Goal: Find specific page/section

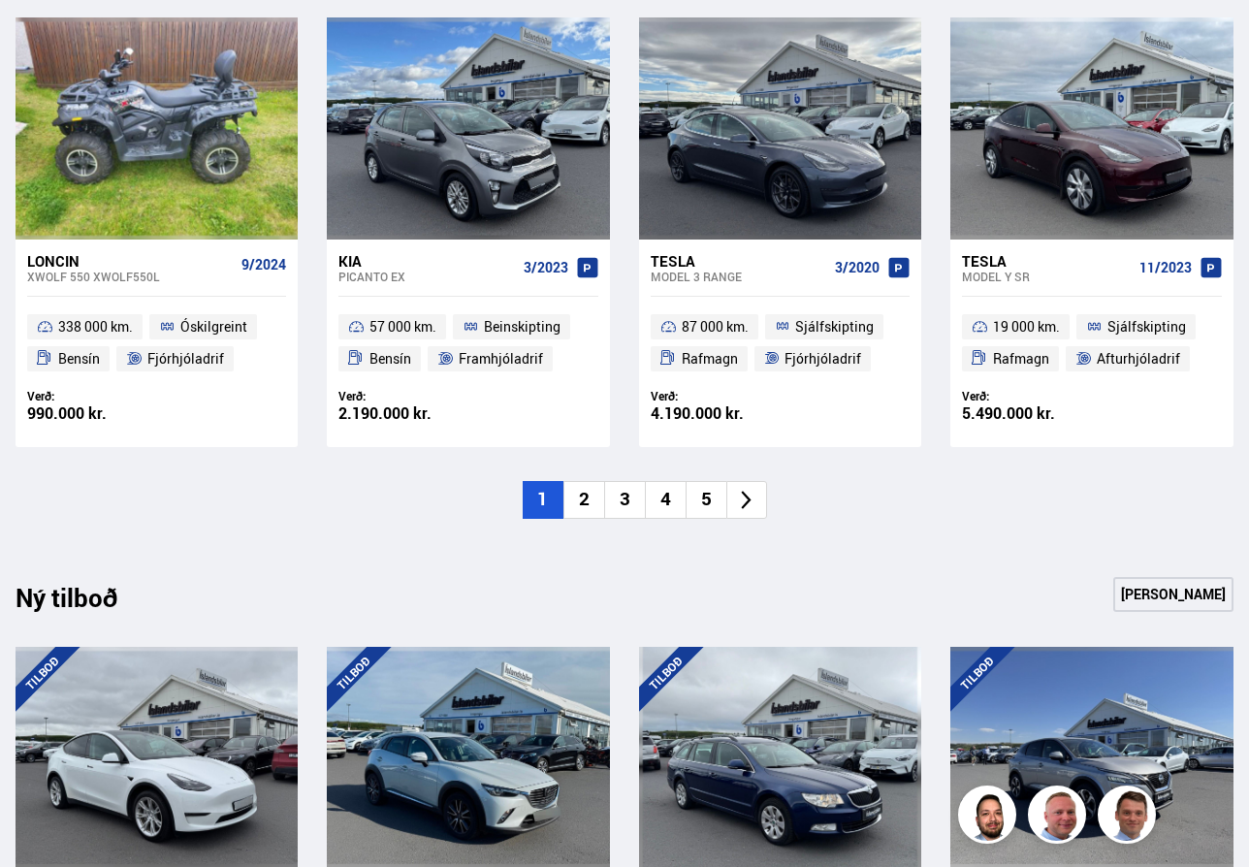
scroll to position [1691, 0]
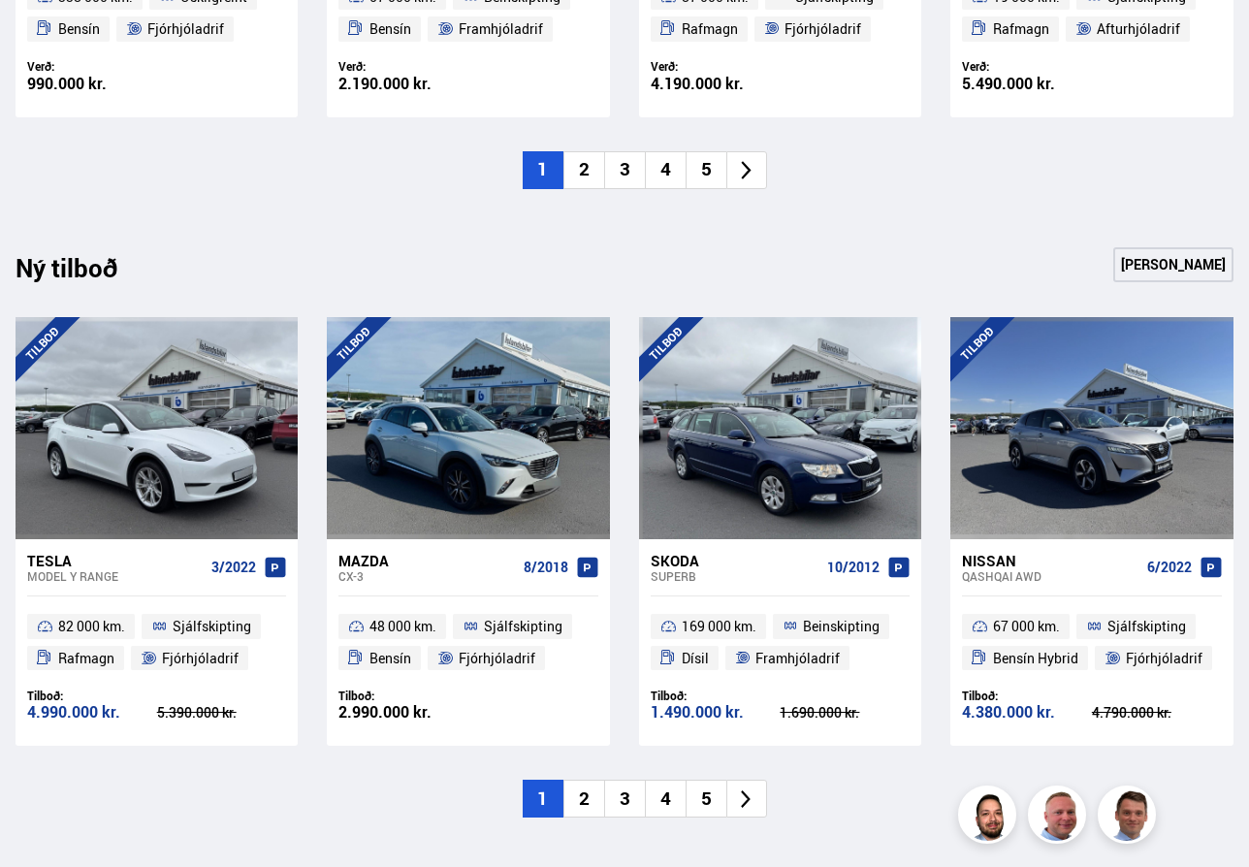
click at [747, 801] on icon at bounding box center [747, 800] width 10 height 18
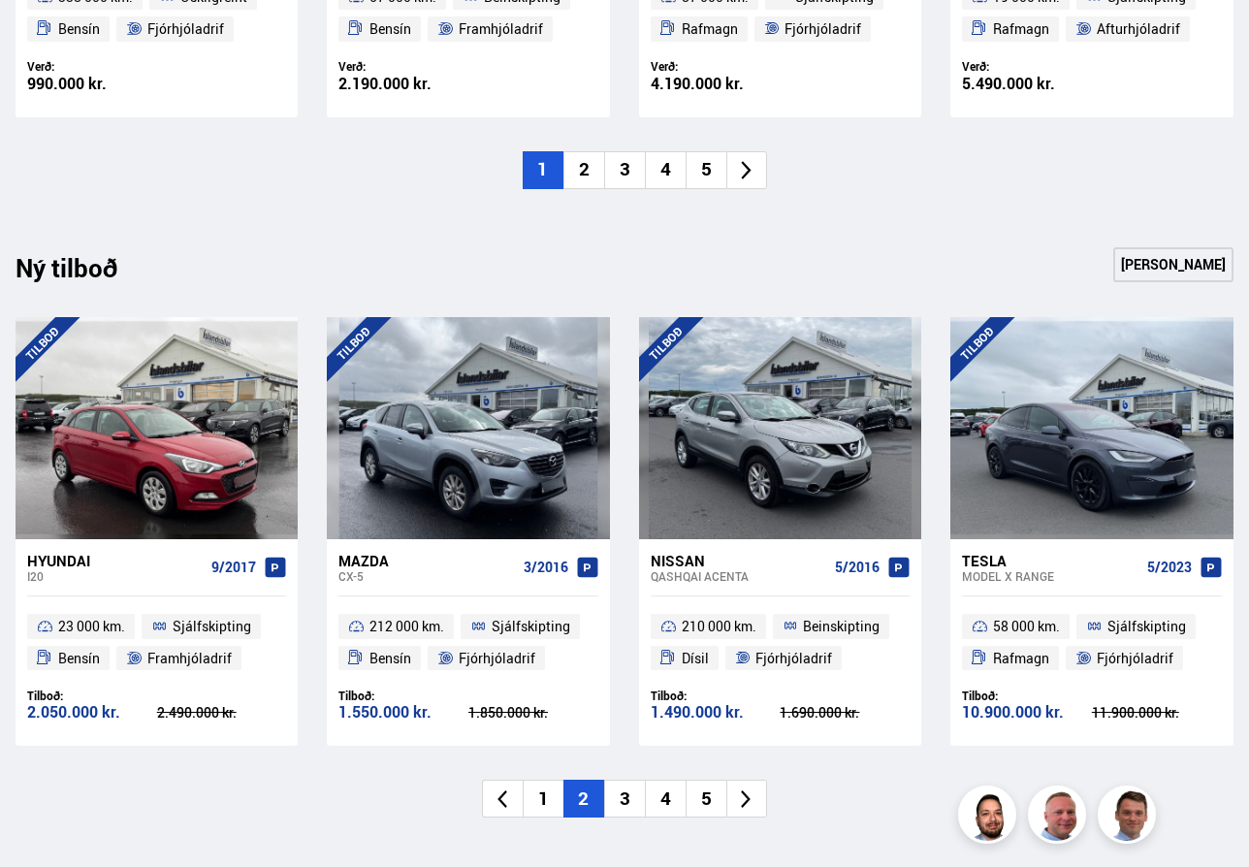
click at [747, 801] on icon at bounding box center [747, 800] width 10 height 18
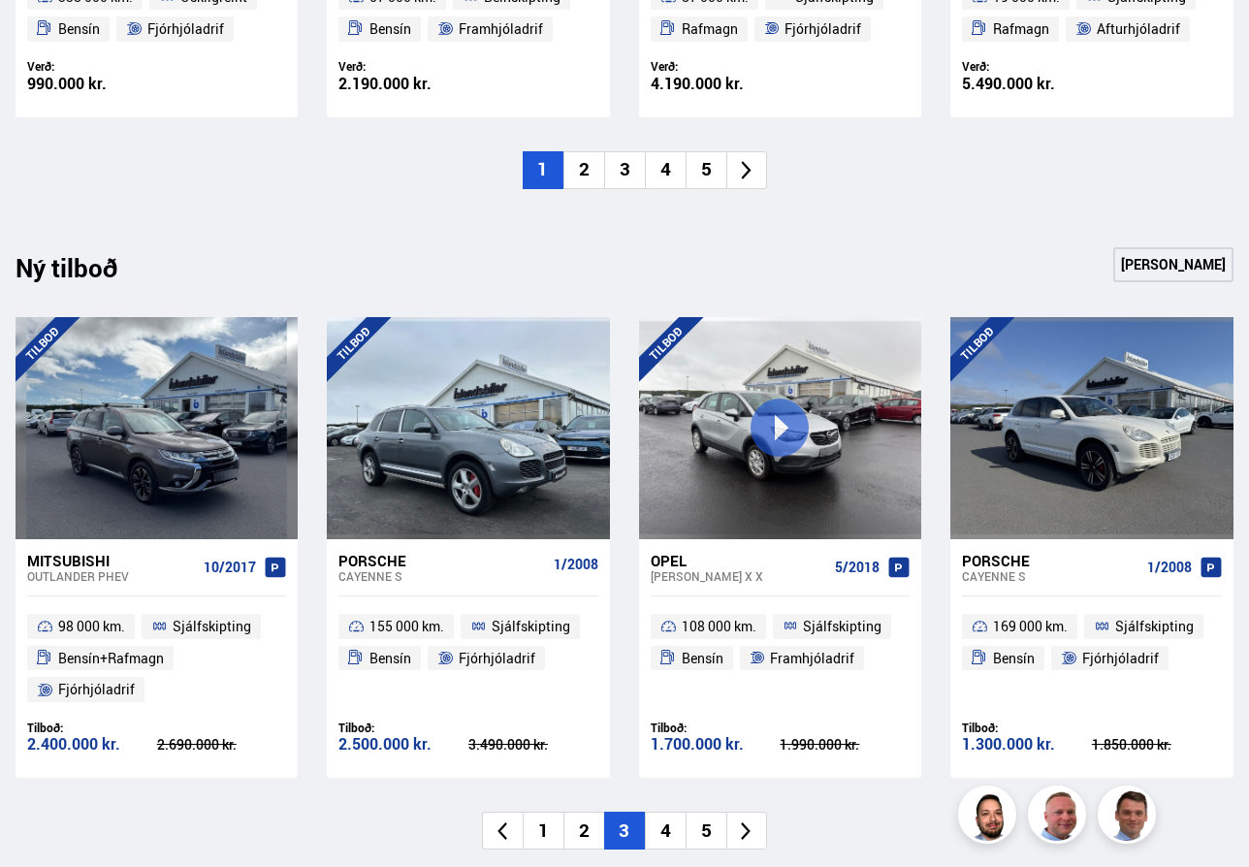
click at [747, 801] on div "Ný tilboð Sjá meira [GEOGRAPHIC_DATA] Mitsubishi Outlander PHEV 10/2017 98 000 …" at bounding box center [624, 548] width 1249 height 603
click at [748, 818] on li at bounding box center [747, 831] width 41 height 38
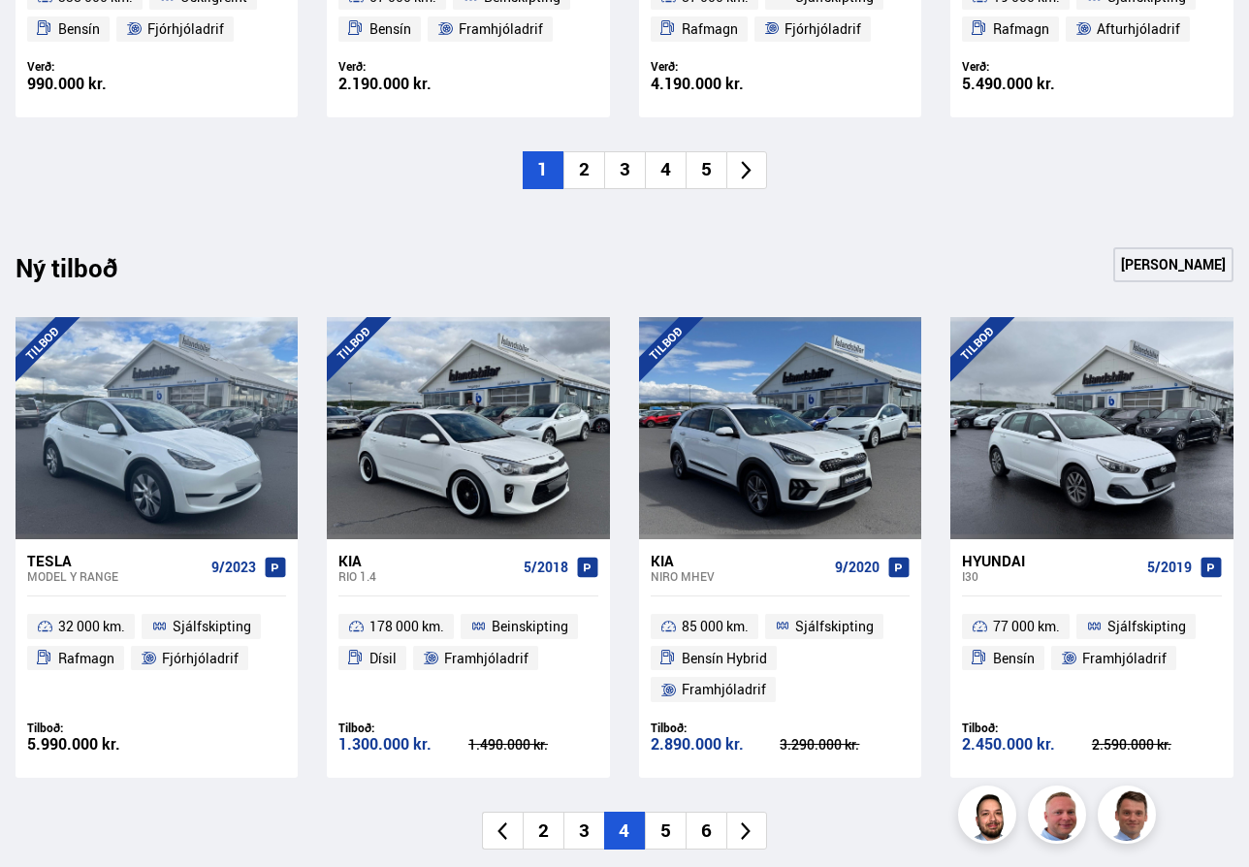
click at [750, 825] on icon at bounding box center [746, 832] width 22 height 22
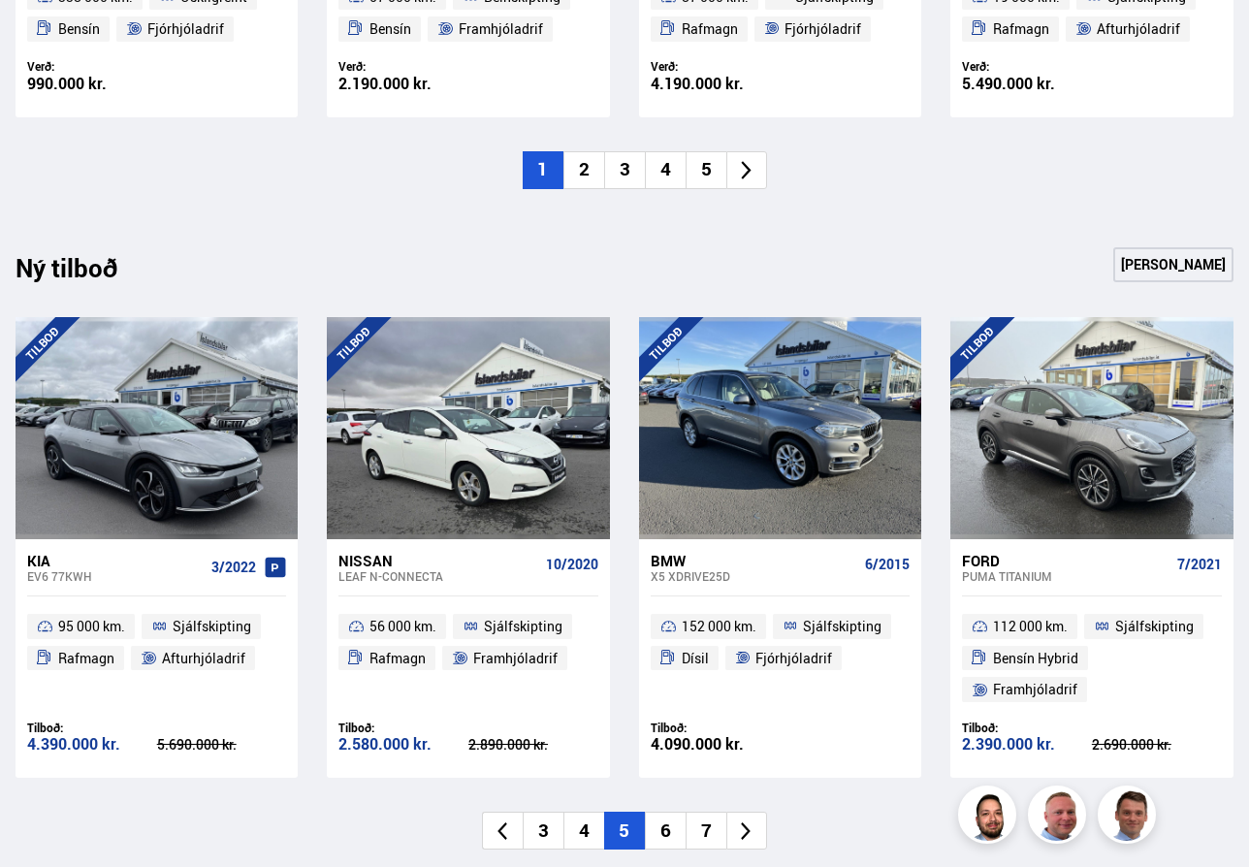
click at [750, 825] on icon at bounding box center [746, 832] width 22 height 22
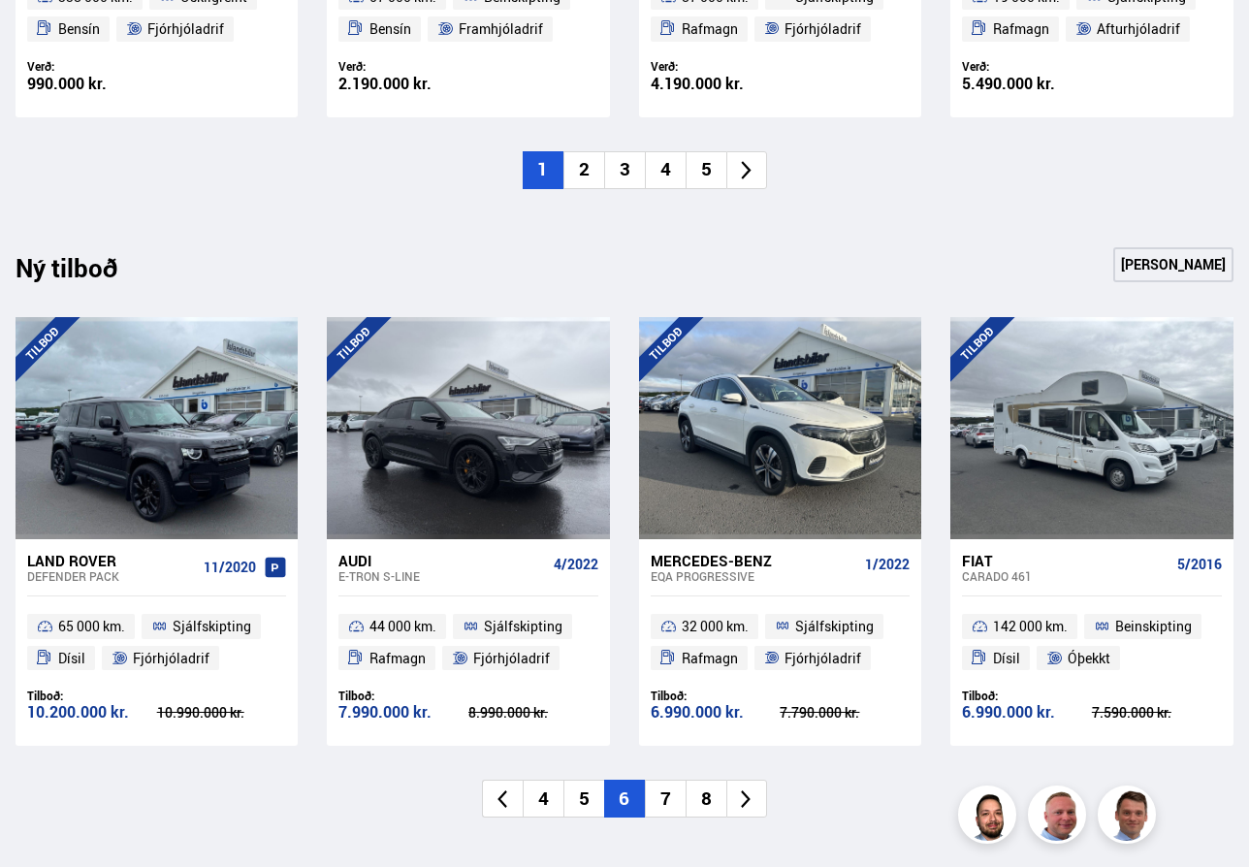
click at [750, 825] on div "Ný tilboð Sjá meira [GEOGRAPHIC_DATA] Land Rover Defender PACK 11/2020 65 000 k…" at bounding box center [624, 562] width 1249 height 630
click at [754, 811] on li at bounding box center [747, 799] width 41 height 38
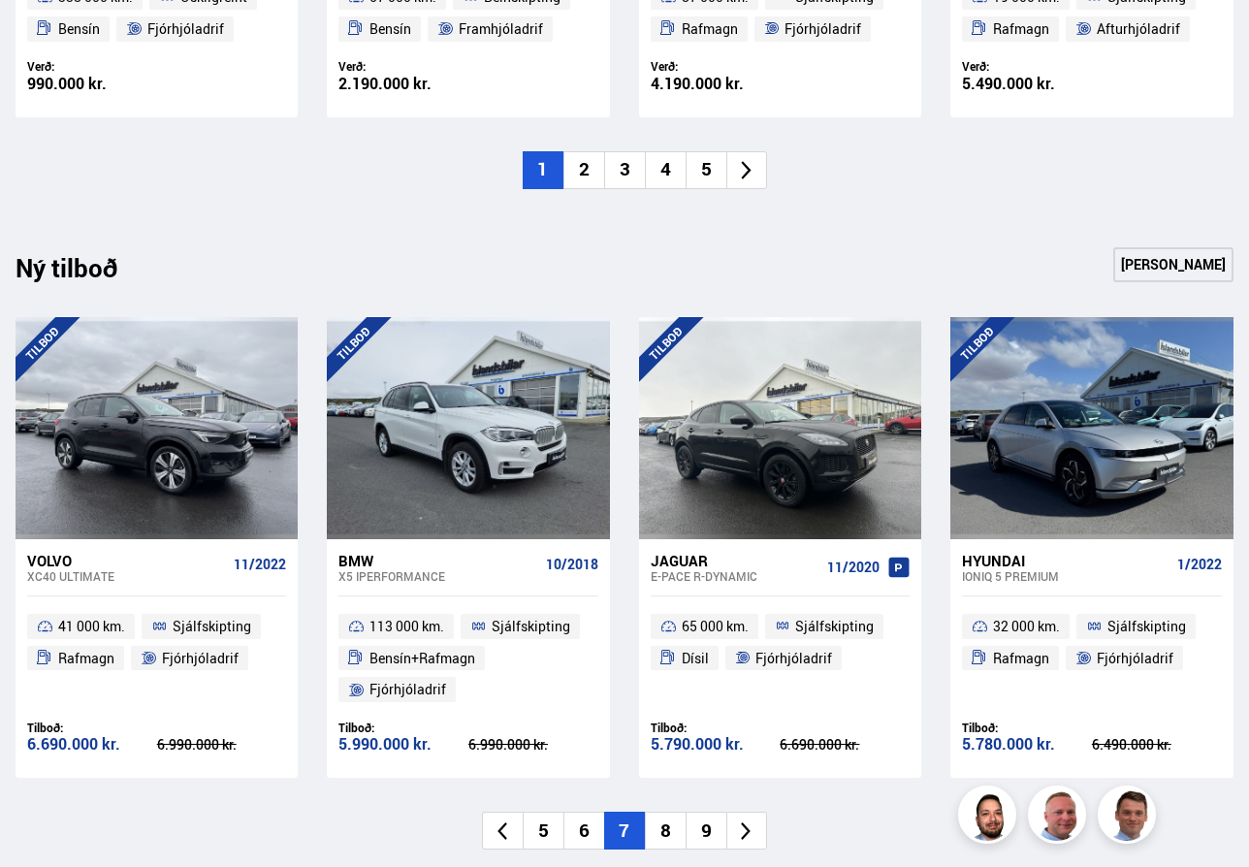
click at [754, 811] on div "Ný tilboð Sjá meira [GEOGRAPHIC_DATA] Volvo XC40 ULTIMATE 11/2022 41 000 km. Sj…" at bounding box center [624, 548] width 1249 height 603
click at [751, 824] on icon at bounding box center [746, 832] width 22 height 22
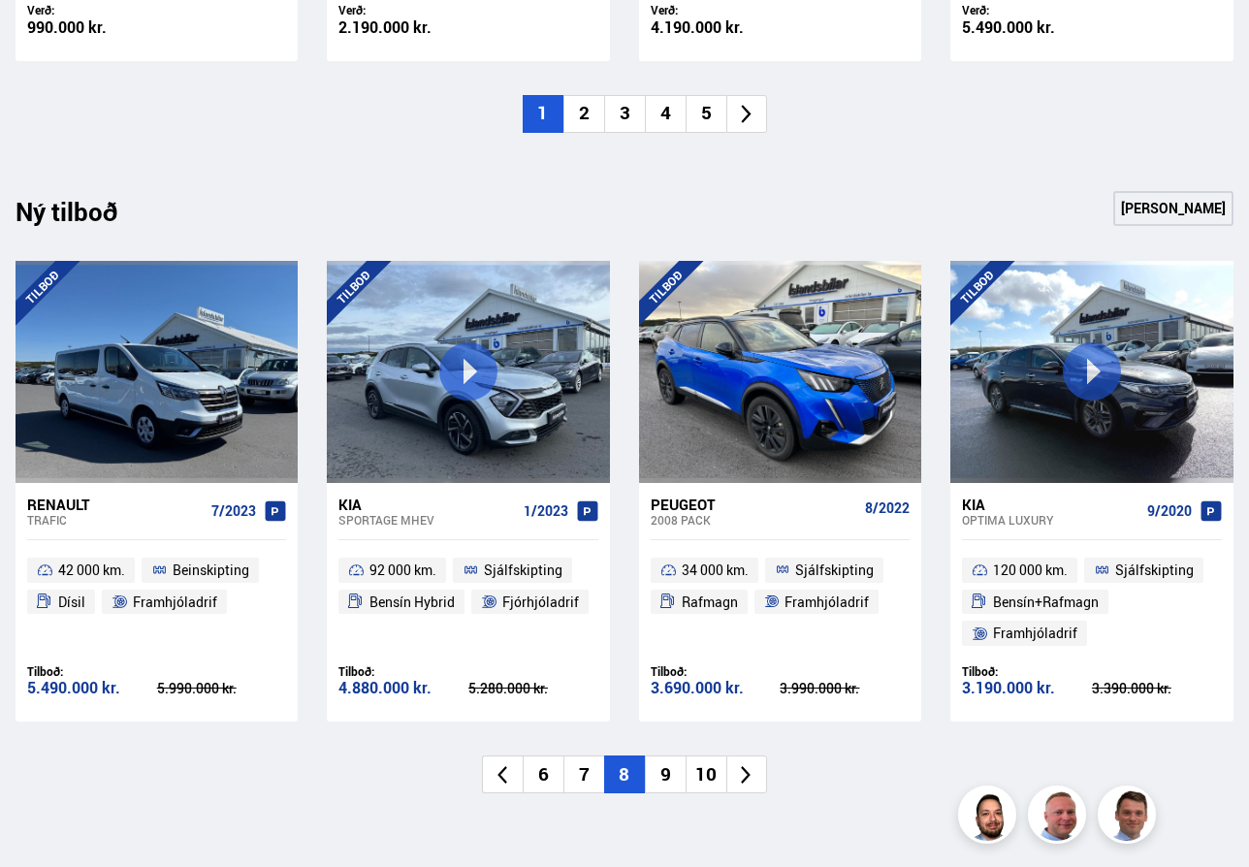
scroll to position [1748, 0]
click at [742, 769] on icon at bounding box center [746, 774] width 22 height 22
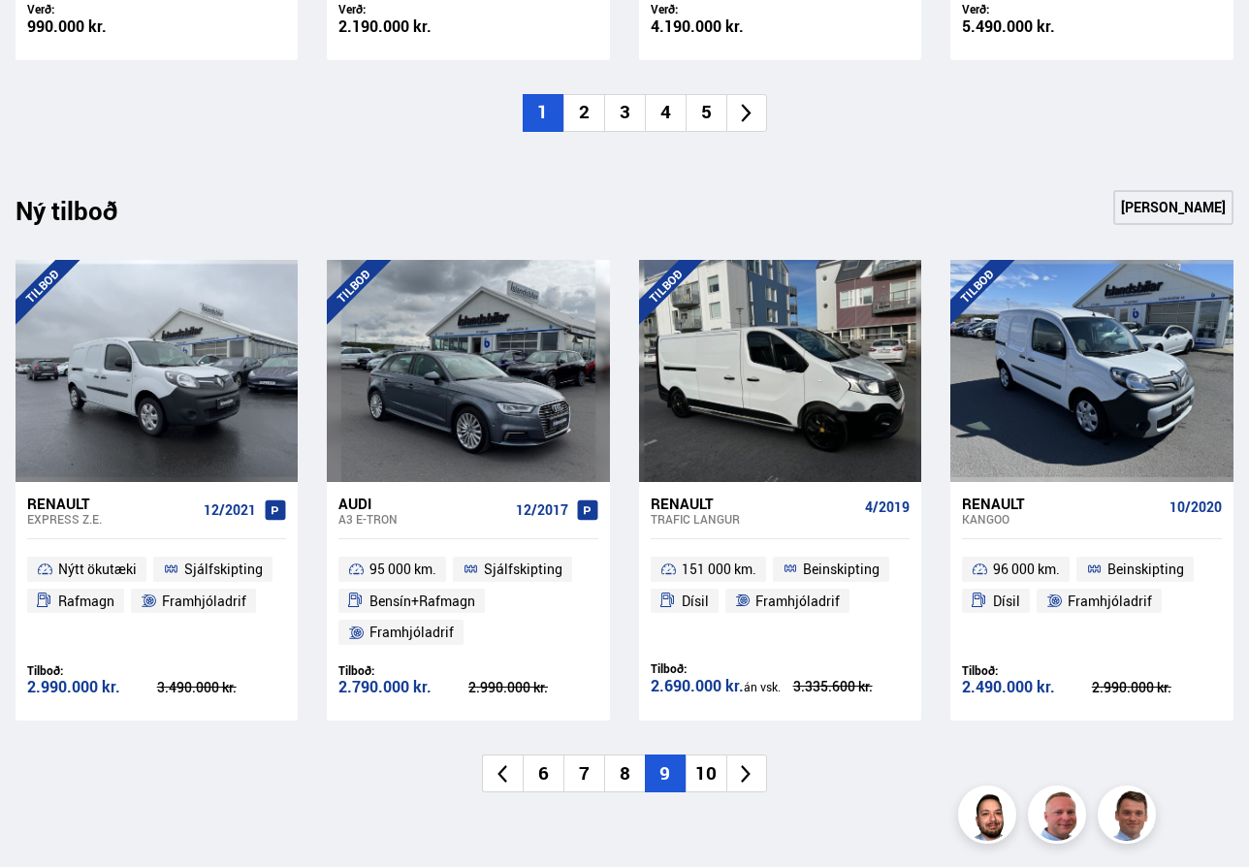
click at [741, 774] on icon at bounding box center [746, 774] width 22 height 22
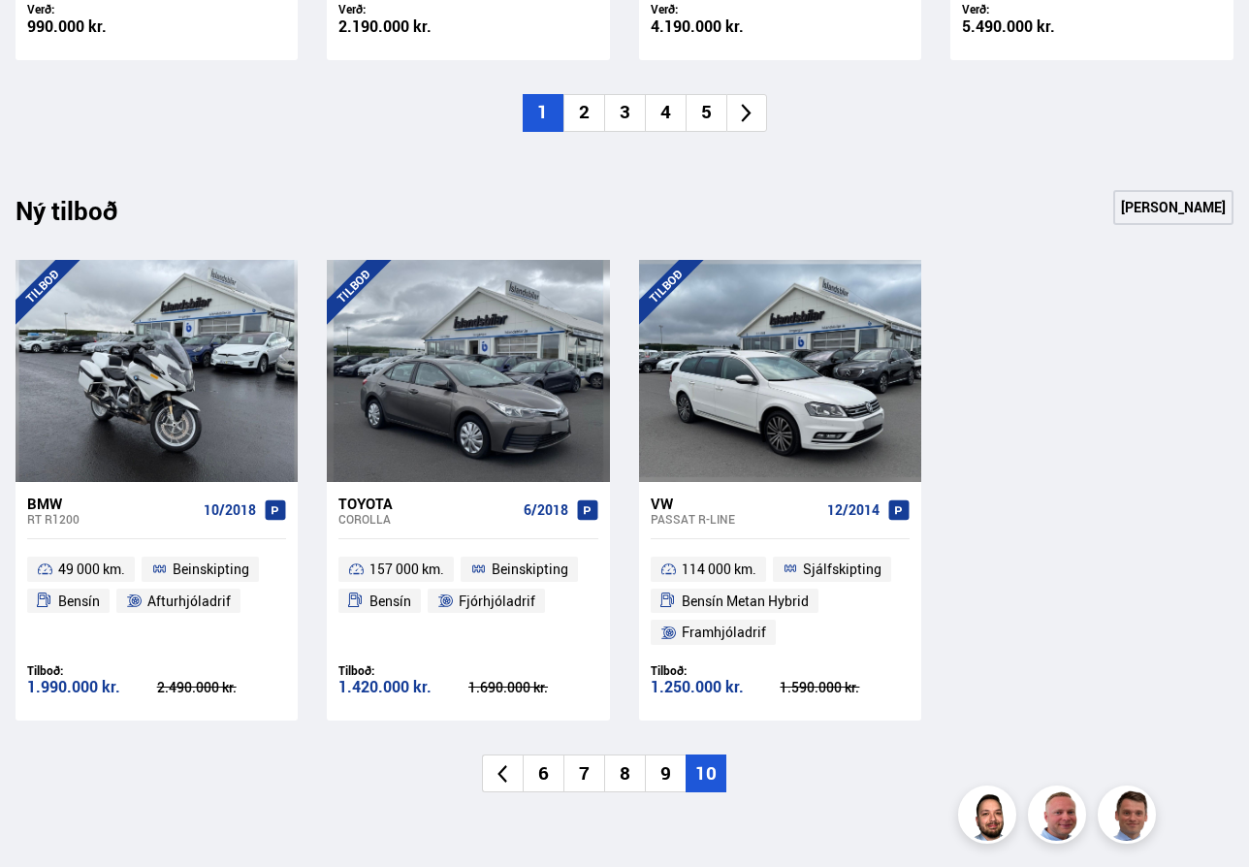
scroll to position [0, 0]
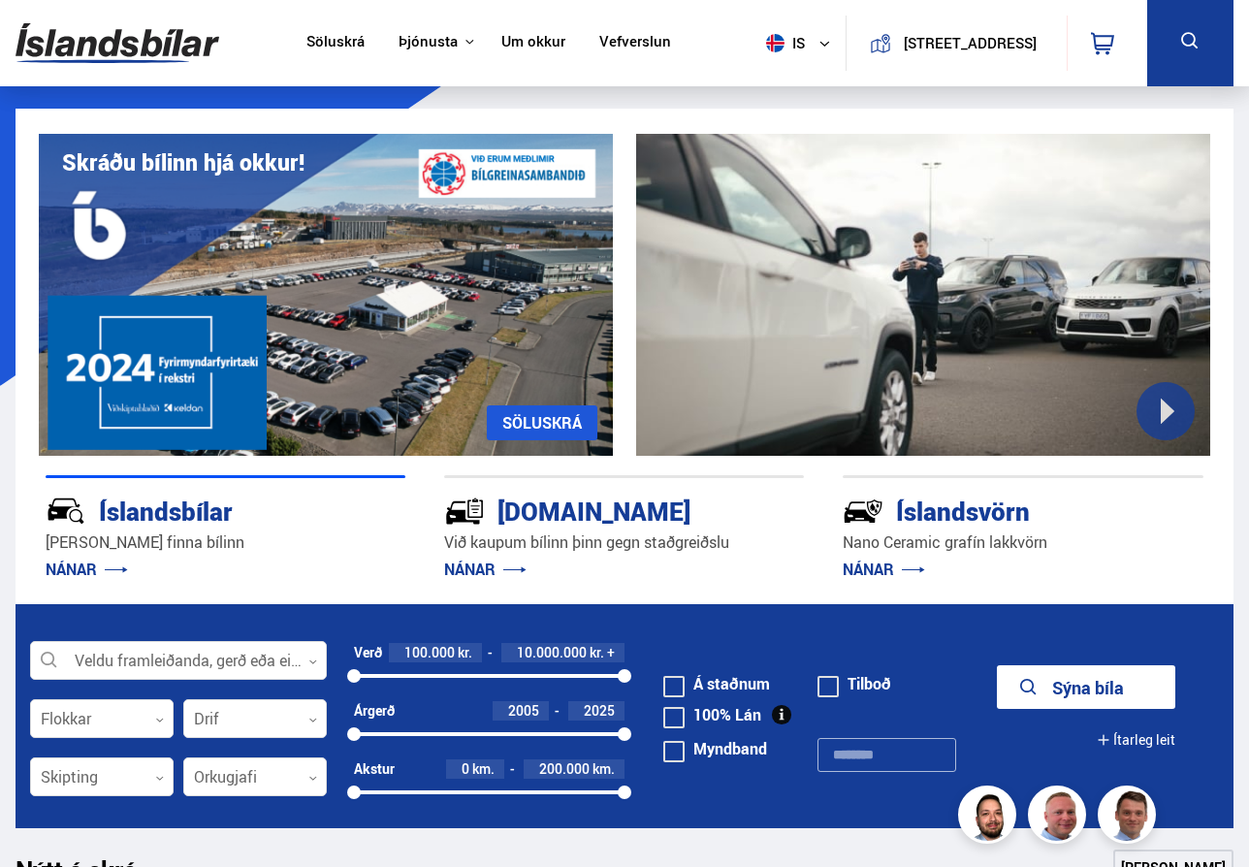
click at [330, 44] on link "Söluskrá" at bounding box center [336, 43] width 58 height 20
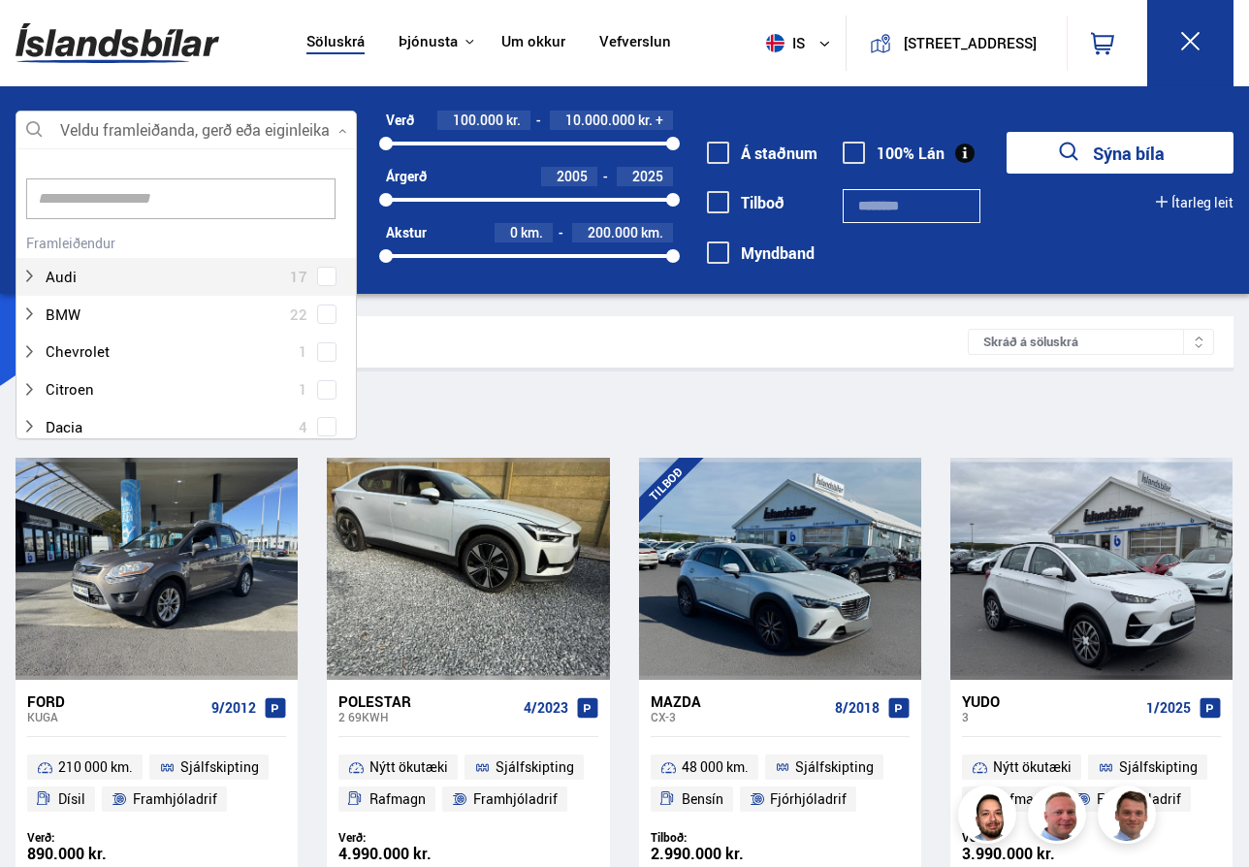
click at [222, 134] on div at bounding box center [186, 131] width 341 height 39
click at [211, 191] on input at bounding box center [180, 198] width 309 height 41
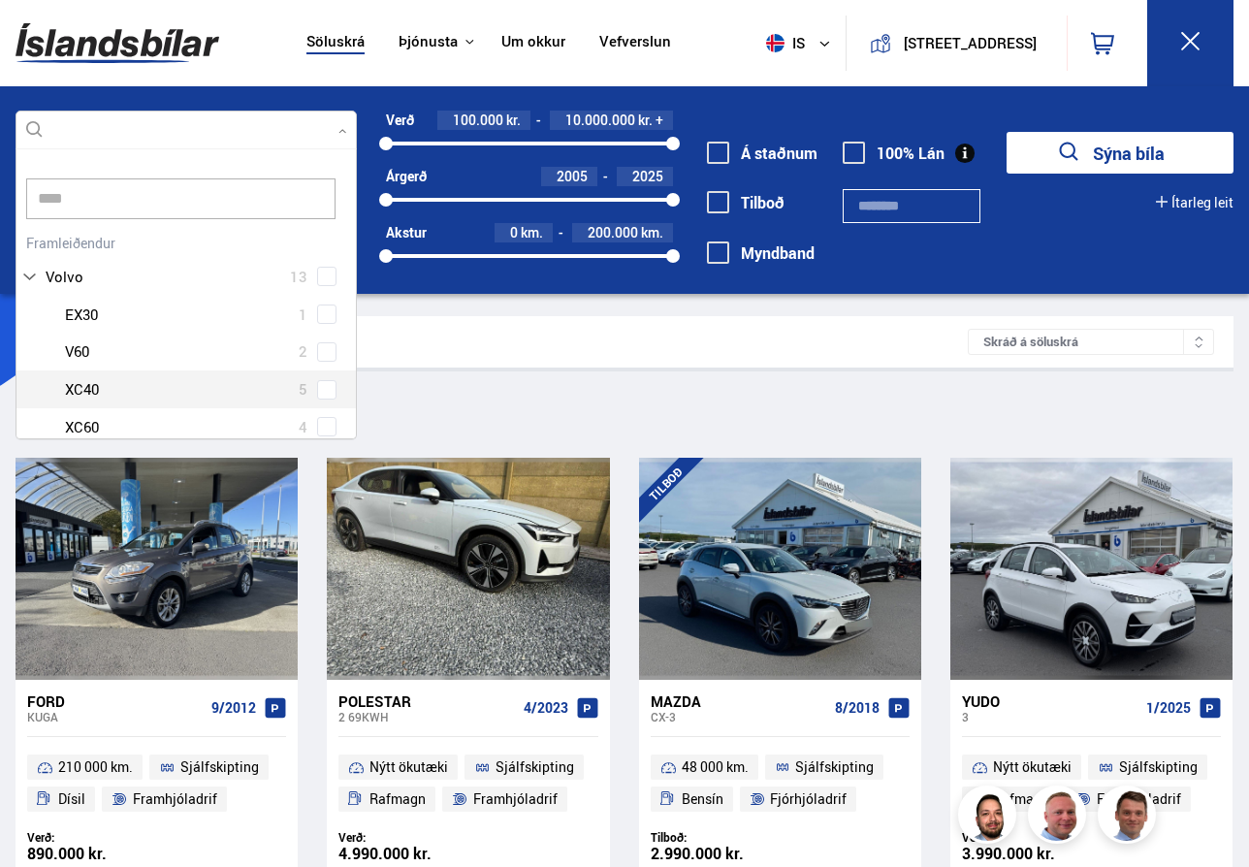
scroll to position [64, 0]
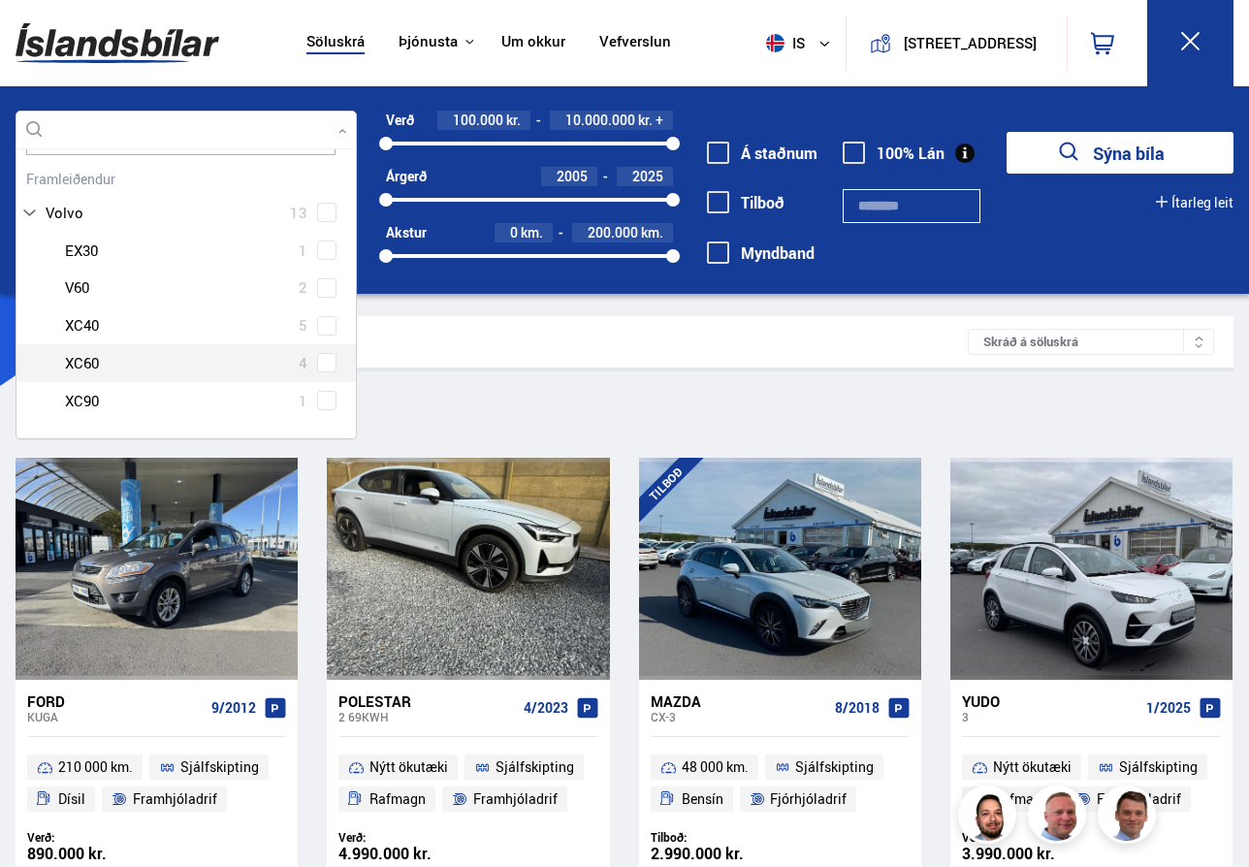
click at [107, 351] on div at bounding box center [205, 363] width 291 height 28
click at [327, 365] on div "Volvo EX30 1 Volvo V60 2 Volvo XC40 5 Volvo XC60 4 Volvo XC90 1" at bounding box center [186, 363] width 340 height 188
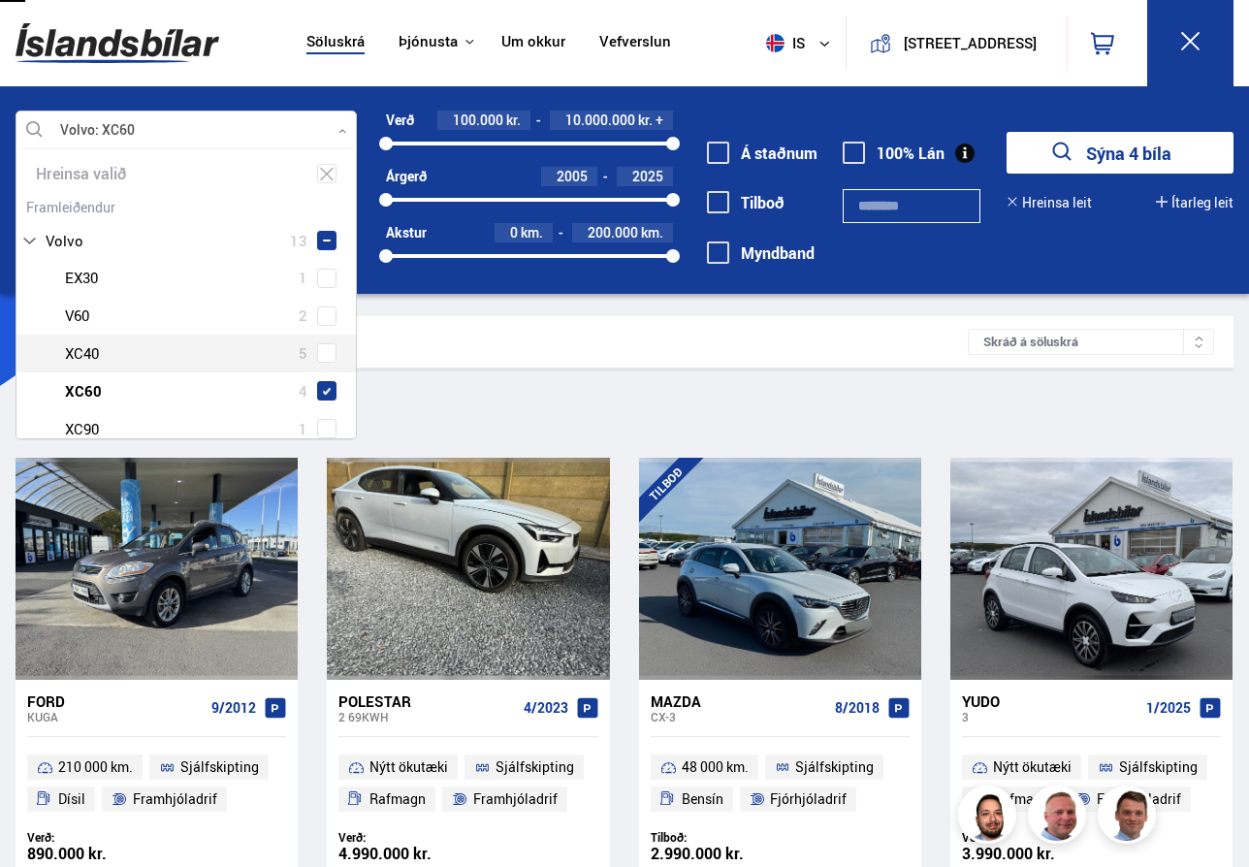
type input "****"
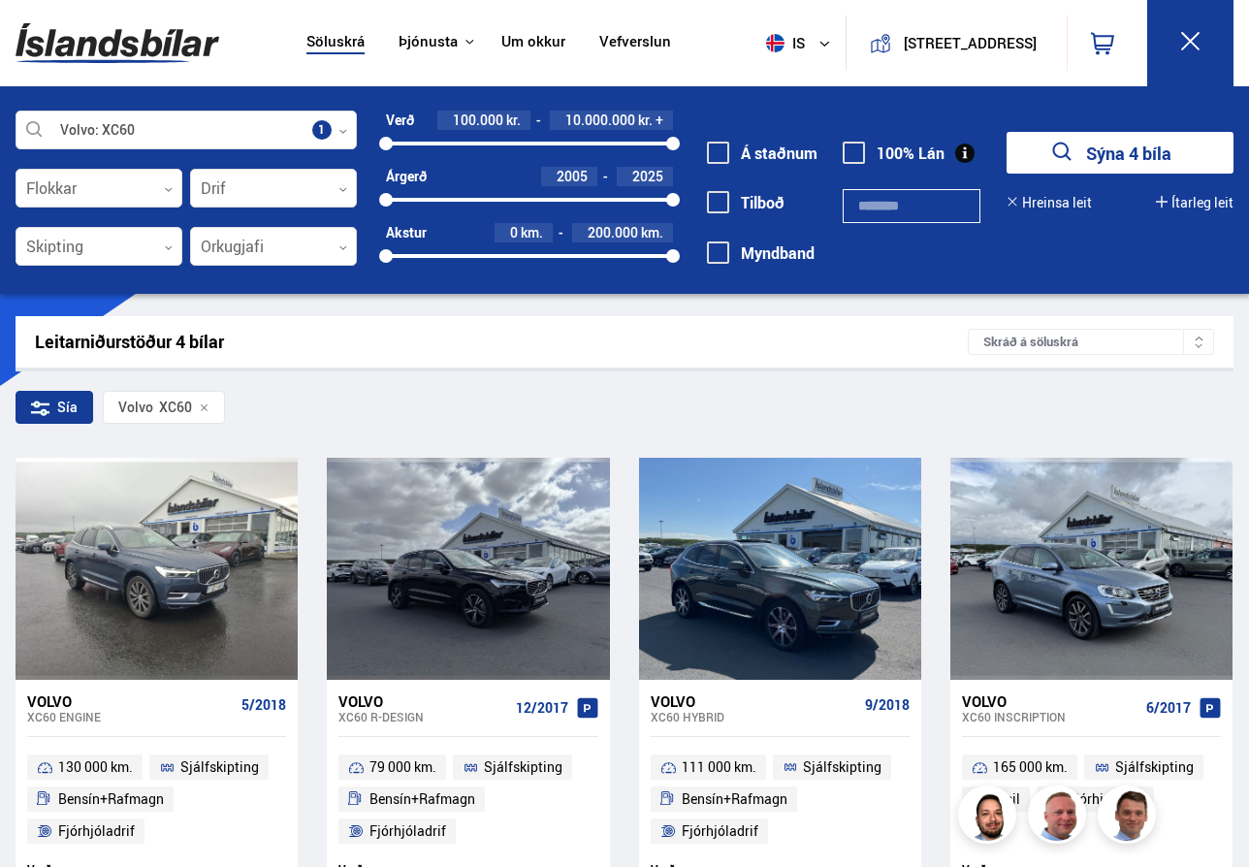
click at [520, 358] on div "Leitarniðurstöður 4 bílar Skráð á [GEOGRAPHIC_DATA]" at bounding box center [625, 341] width 1218 height 51
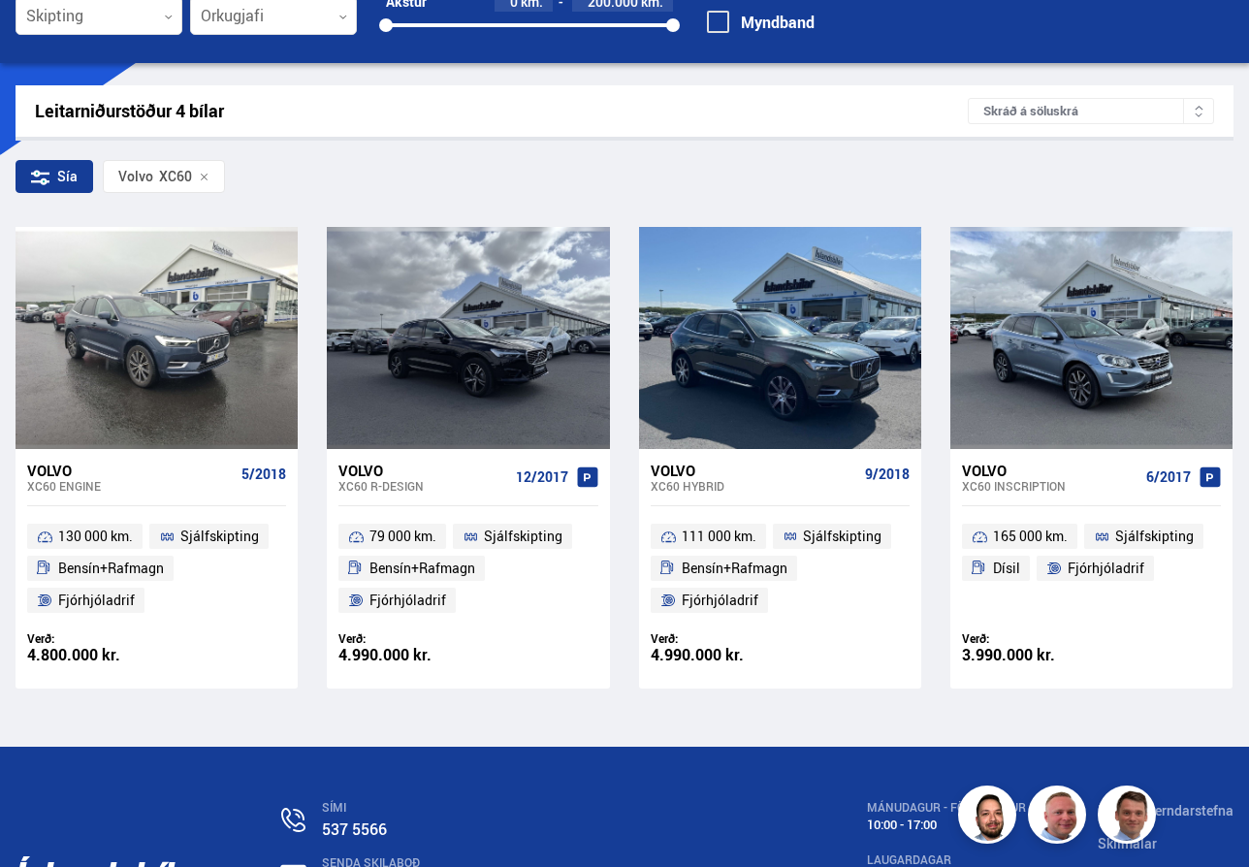
scroll to position [79, 0]
